Goal: Register for event/course

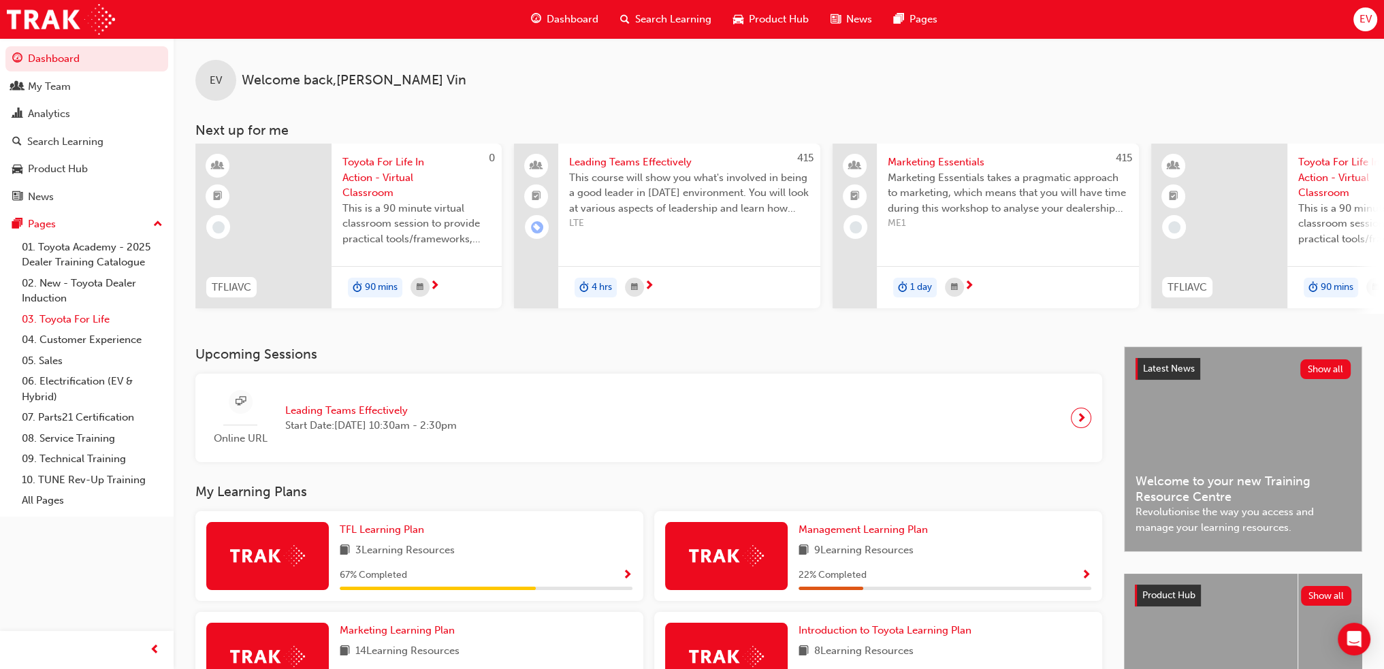
click at [106, 325] on link "03. Toyota For Life" at bounding box center [92, 319] width 152 height 21
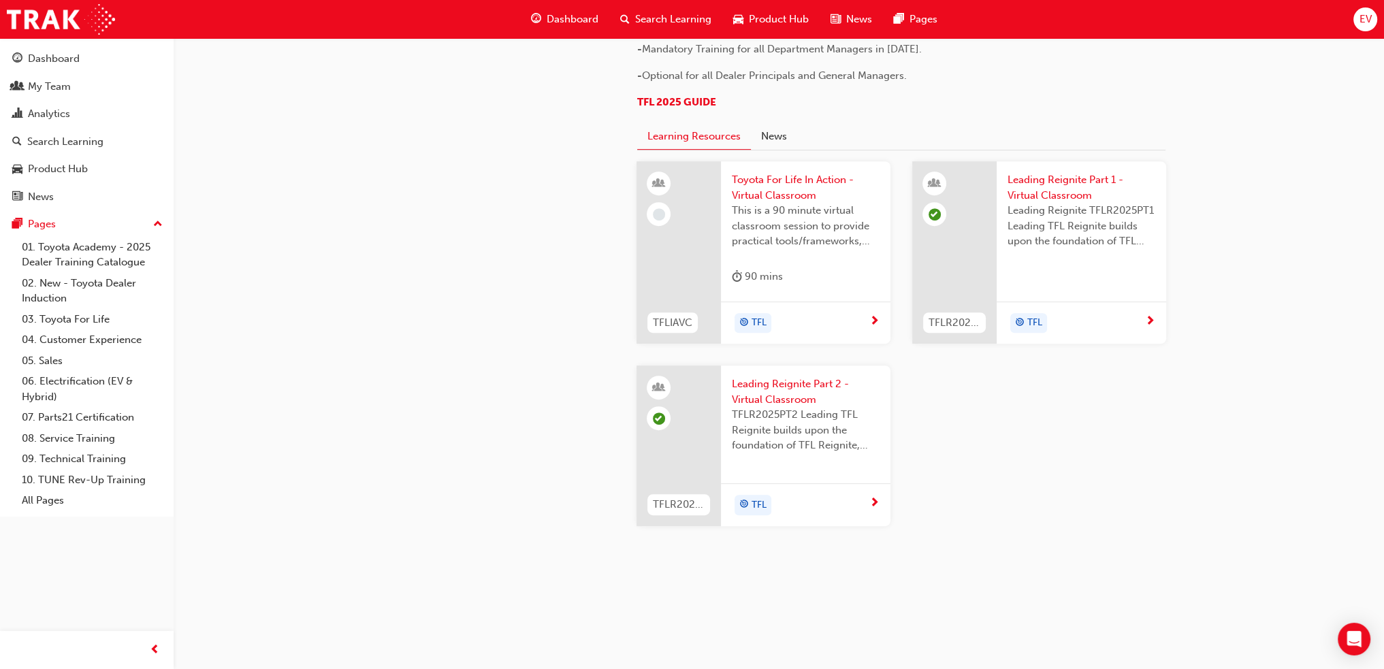
scroll to position [1294, 0]
click at [809, 407] on span "Leading Reignite Part 2 - Virtual Classroom" at bounding box center [806, 392] width 148 height 31
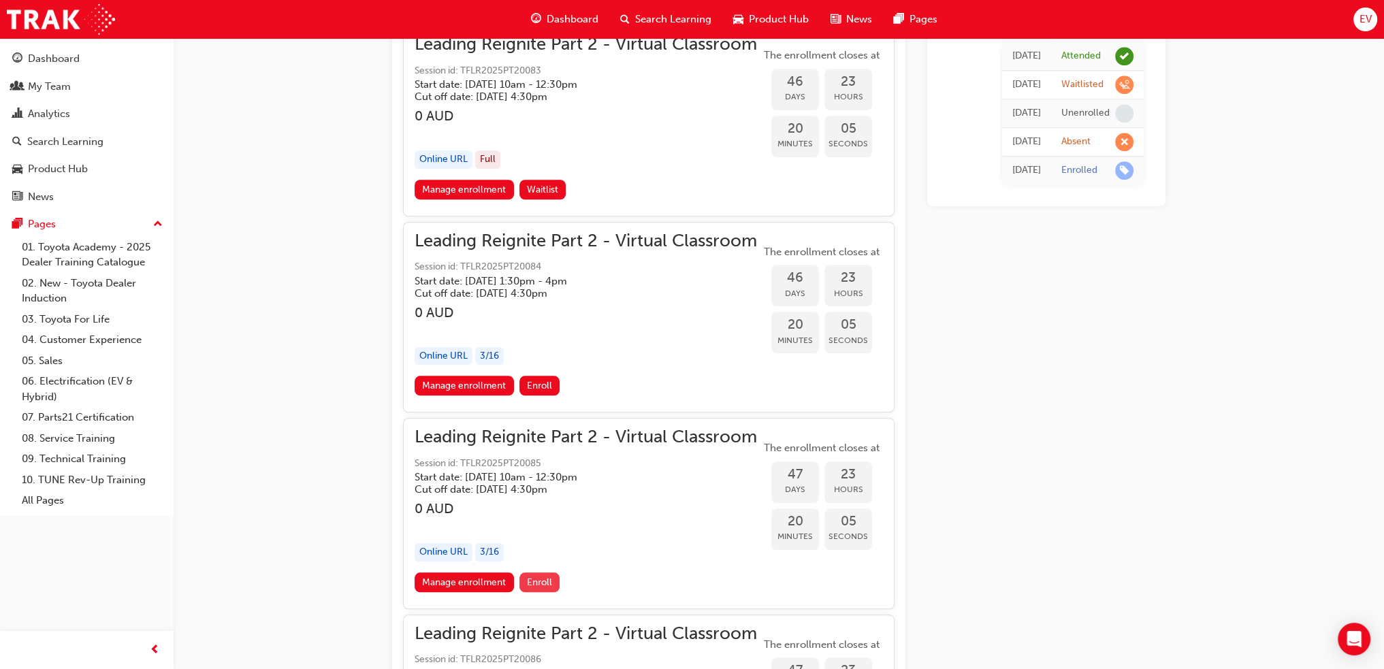
scroll to position [8514, 0]
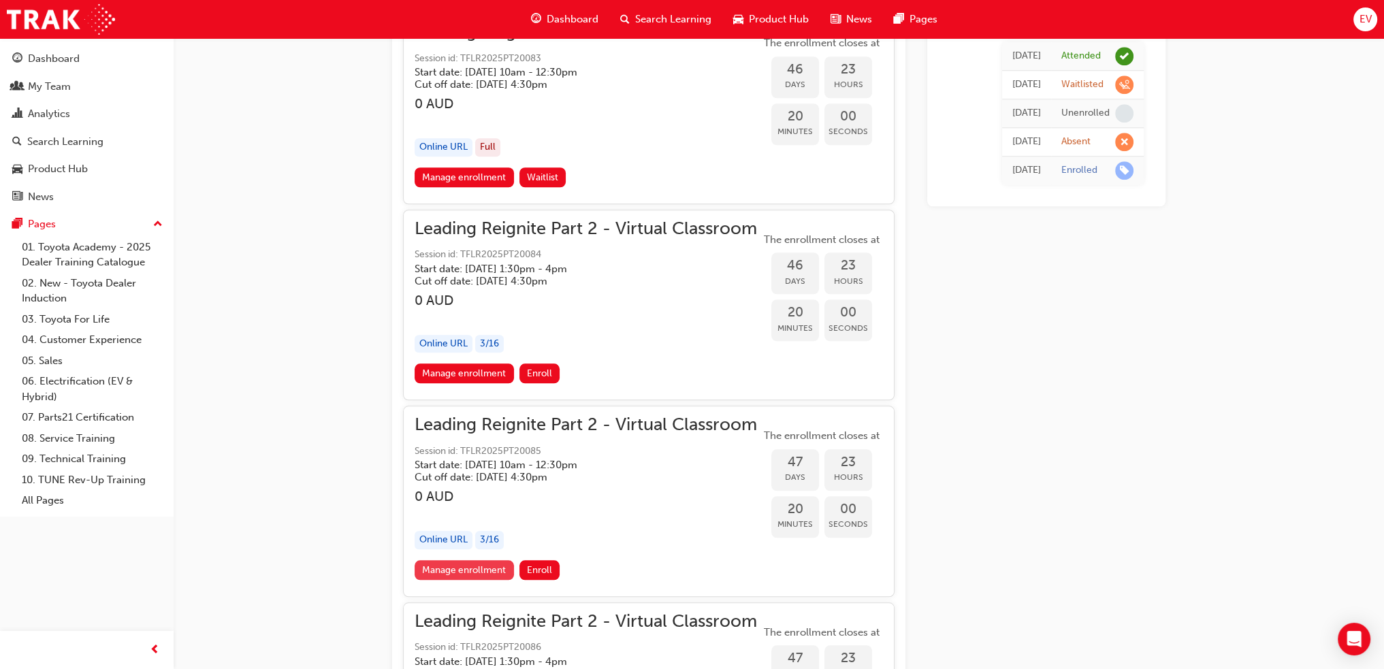
click at [477, 560] on link "Manage enrollment" at bounding box center [464, 570] width 99 height 20
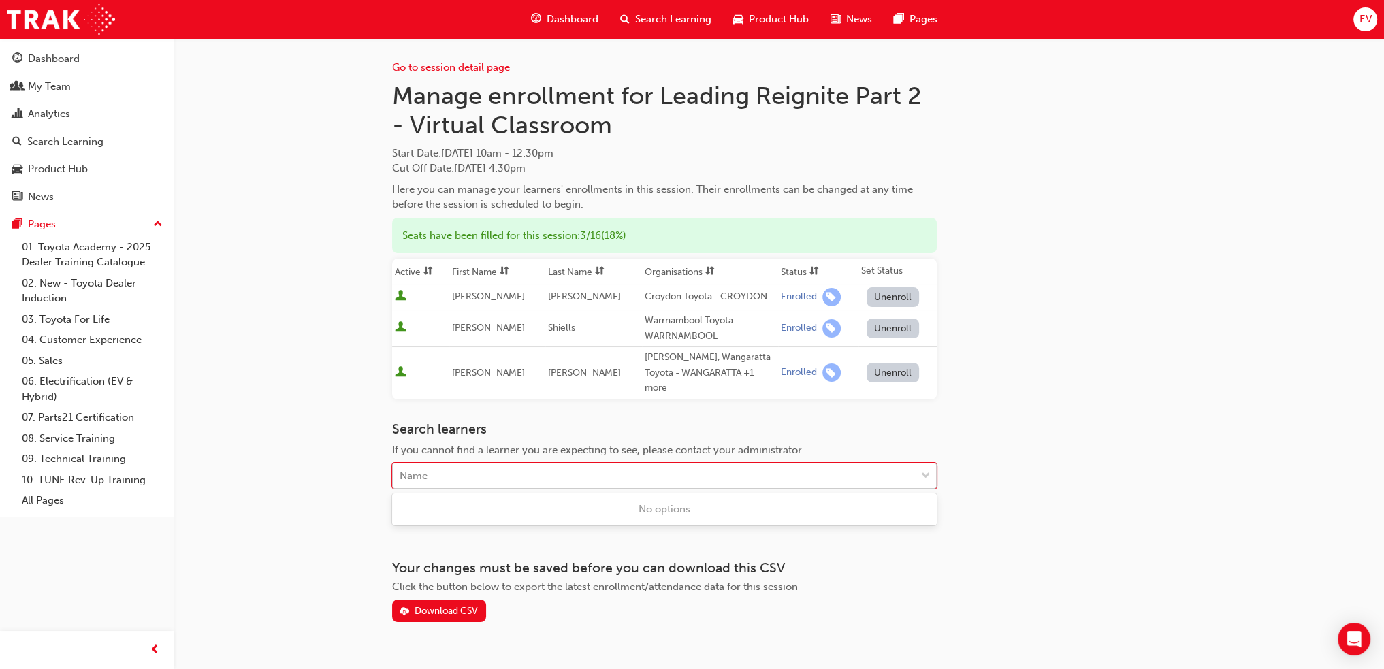
click at [443, 479] on div "Name" at bounding box center [654, 476] width 523 height 24
type input "[PERSON_NAME]"
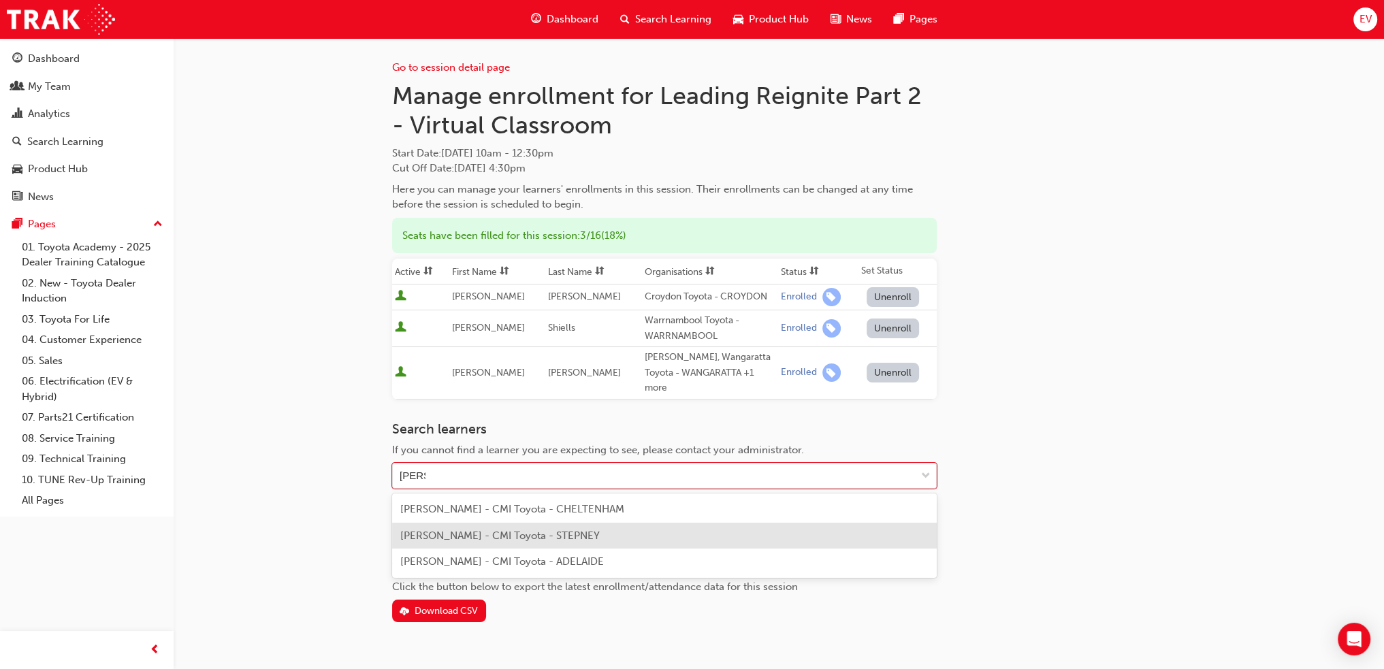
click at [495, 547] on div "[PERSON_NAME] - CMI Toyota - STEPNEY" at bounding box center [664, 536] width 545 height 27
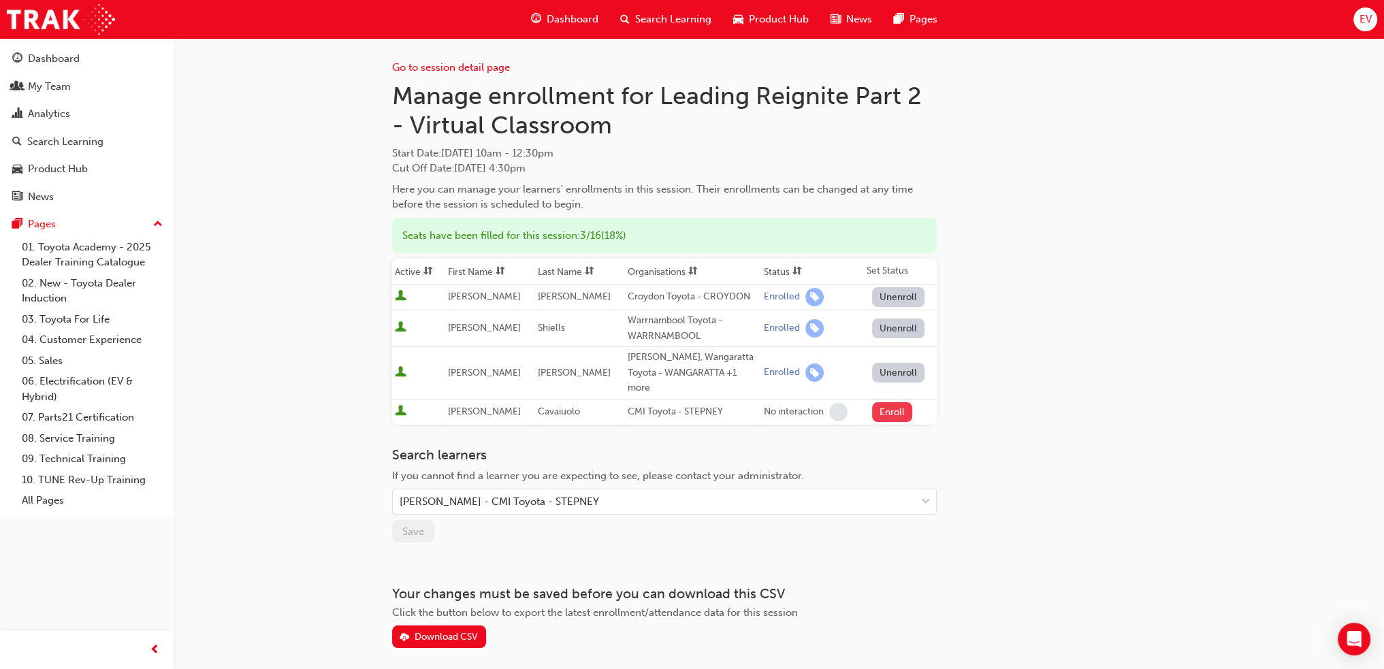
click at [894, 410] on button "Enroll" at bounding box center [892, 412] width 41 height 20
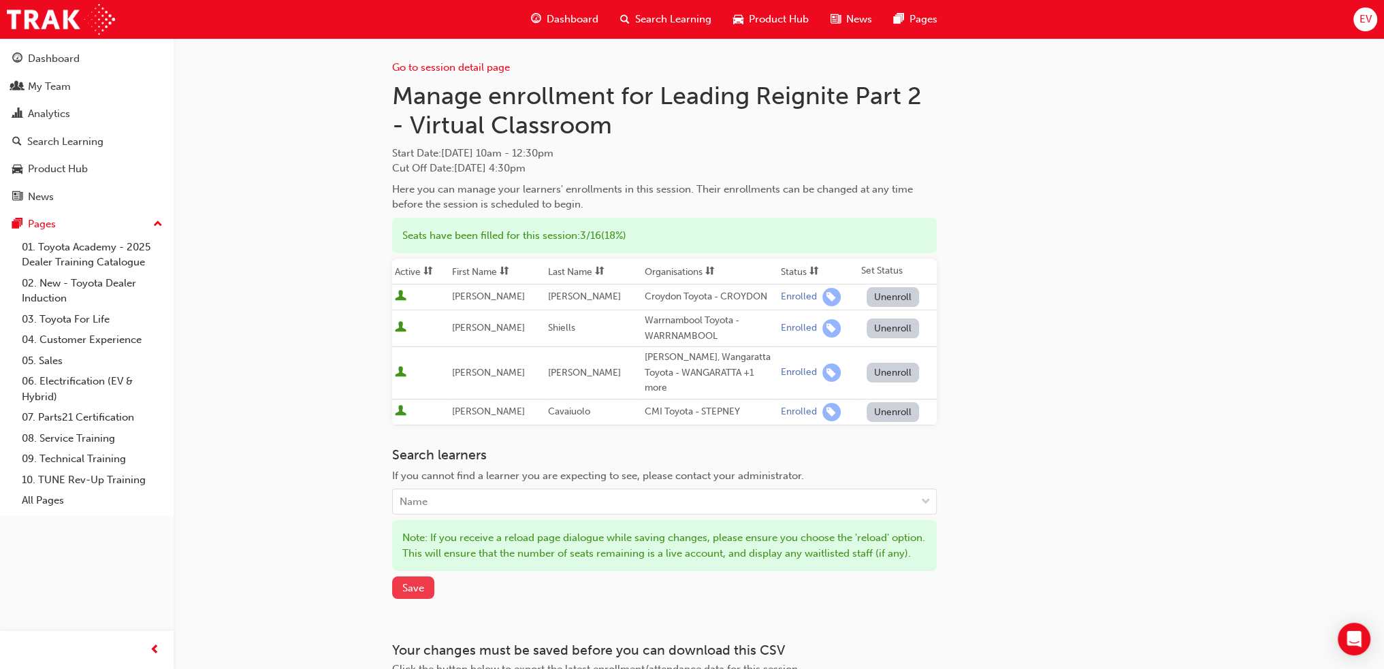
click at [419, 594] on span "Save" at bounding box center [413, 588] width 22 height 12
